Goal: Navigation & Orientation: Find specific page/section

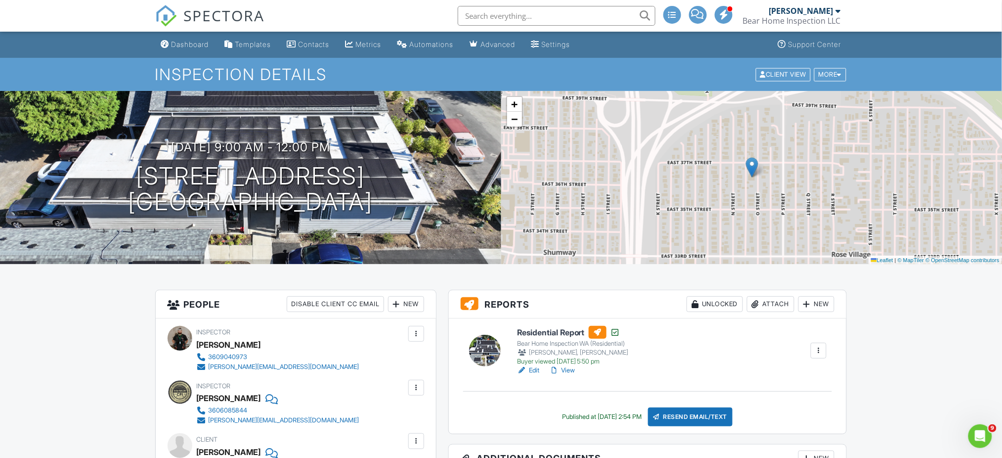
click at [186, 46] on div "Dashboard" at bounding box center [191, 44] width 38 height 8
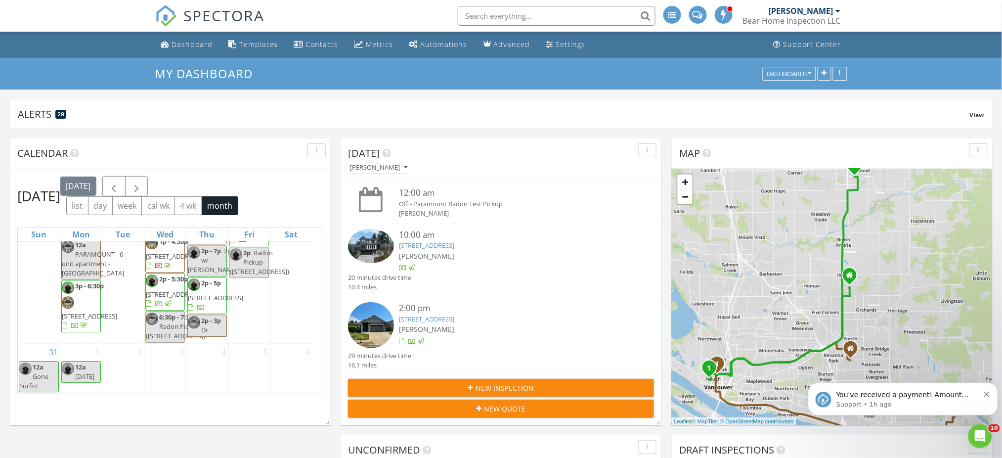
scroll to position [1421, 0]
click at [202, 232] on span "16606 NE 19th St, Vancouver 98684" at bounding box center [215, 227] width 55 height 9
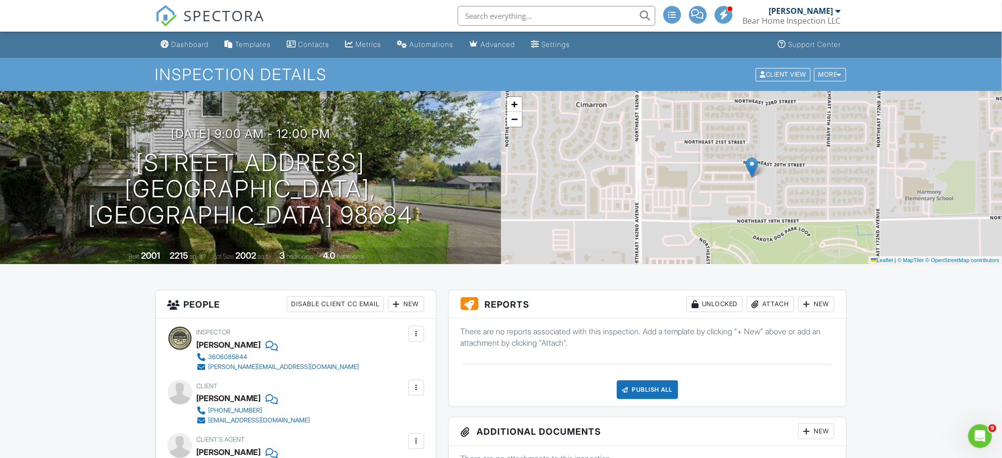
click at [515, 123] on span "−" at bounding box center [514, 119] width 6 height 12
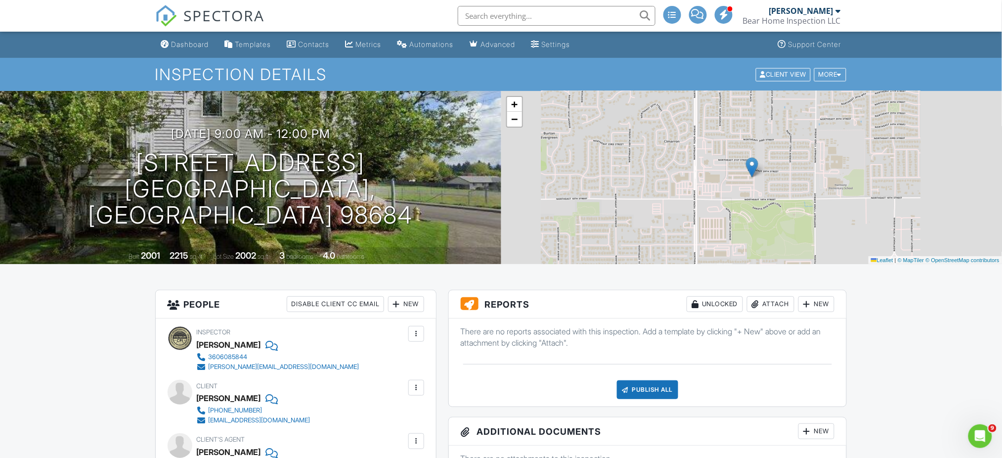
click at [515, 121] on span "−" at bounding box center [514, 119] width 6 height 12
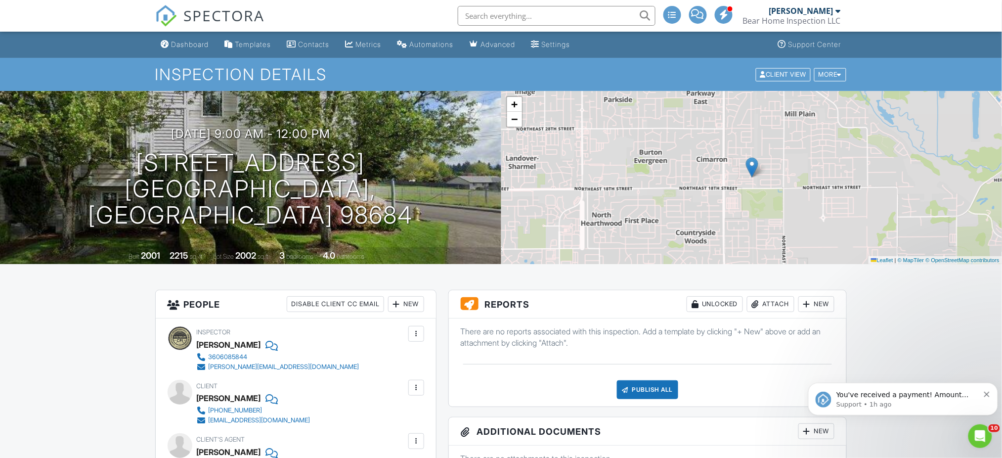
click at [515, 121] on span "−" at bounding box center [514, 119] width 6 height 12
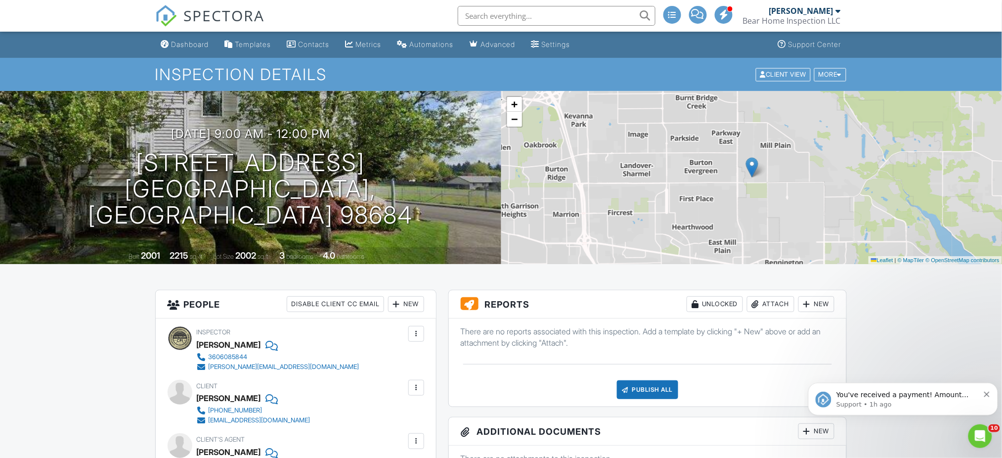
click at [515, 121] on span "−" at bounding box center [514, 119] width 6 height 12
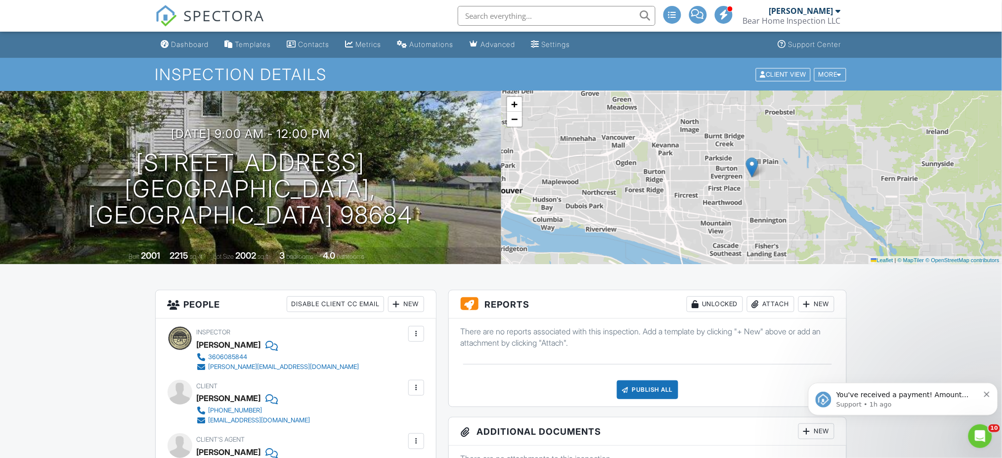
click at [985, 396] on icon "Dismiss notification" at bounding box center [986, 393] width 5 height 5
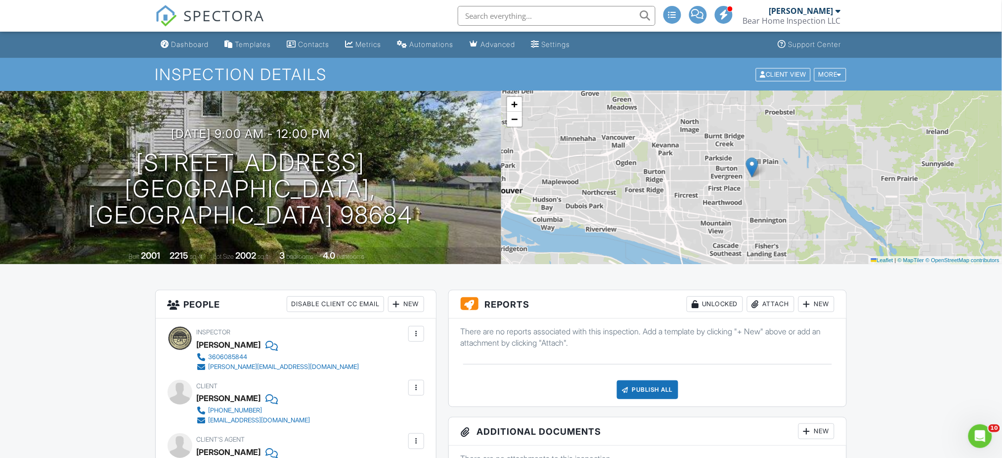
click at [375, 46] on div "Metrics" at bounding box center [369, 44] width 26 height 8
